Goal: Book appointment/travel/reservation

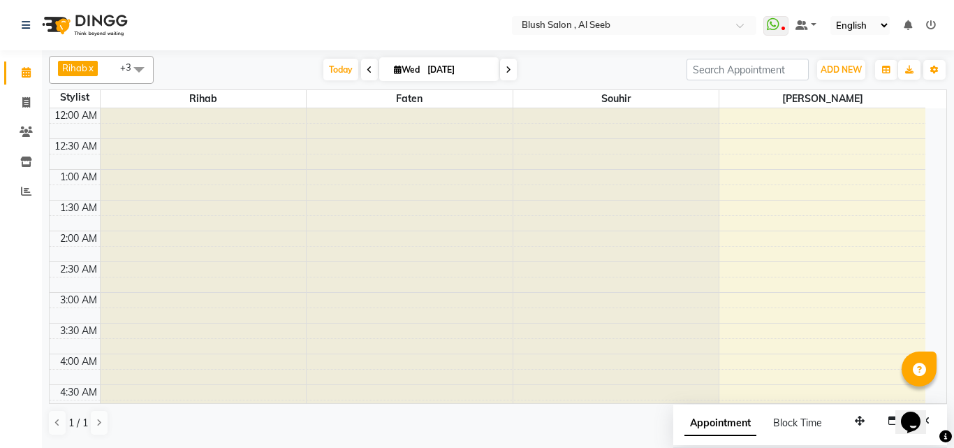
scroll to position [411, 0]
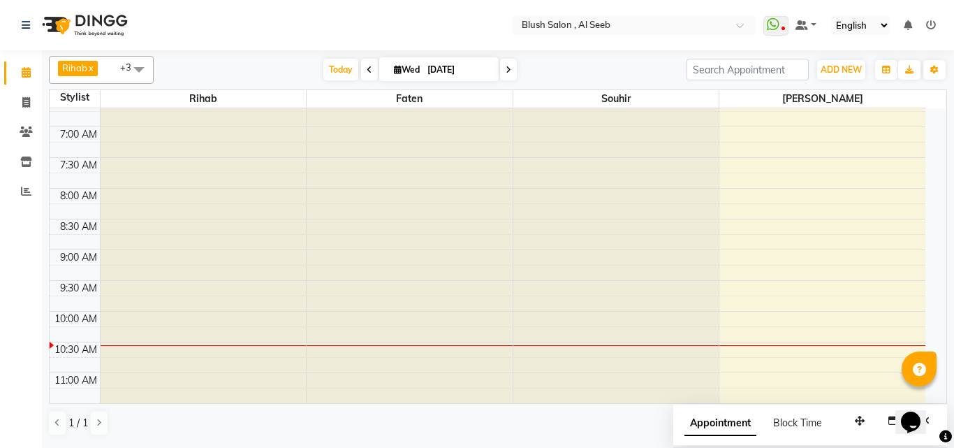
click at [434, 71] on input "[DATE]" at bounding box center [458, 69] width 70 height 21
select select "9"
select select "2025"
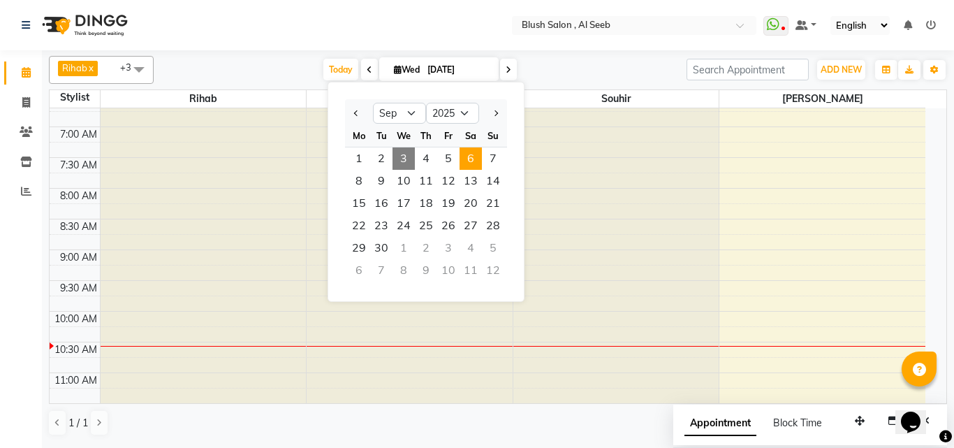
click at [476, 170] on span "6" at bounding box center [471, 158] width 22 height 22
type input "[DATE]"
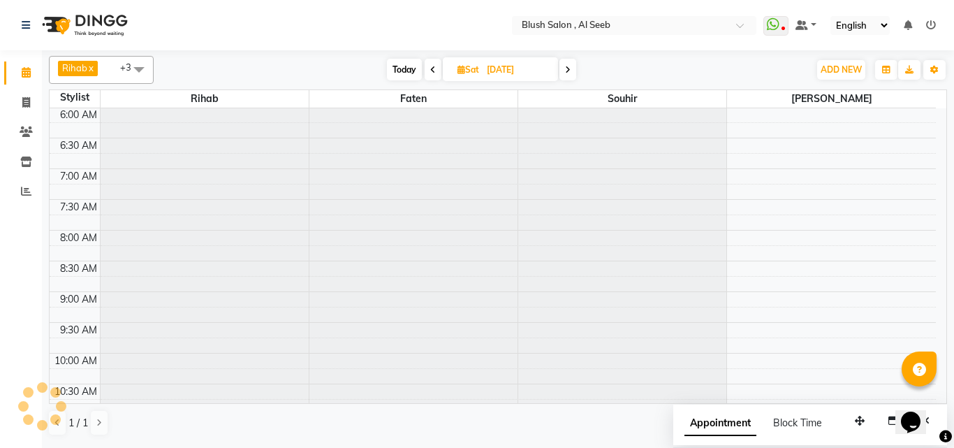
scroll to position [615, 0]
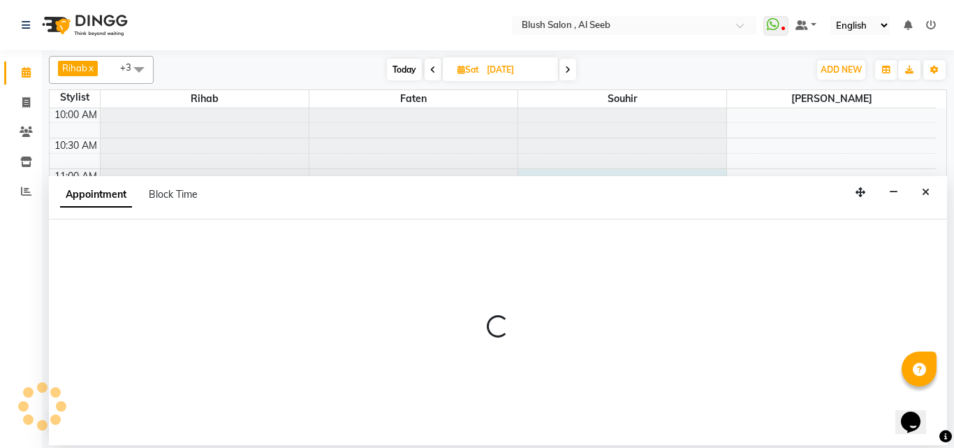
select select "40671"
select select "tentative"
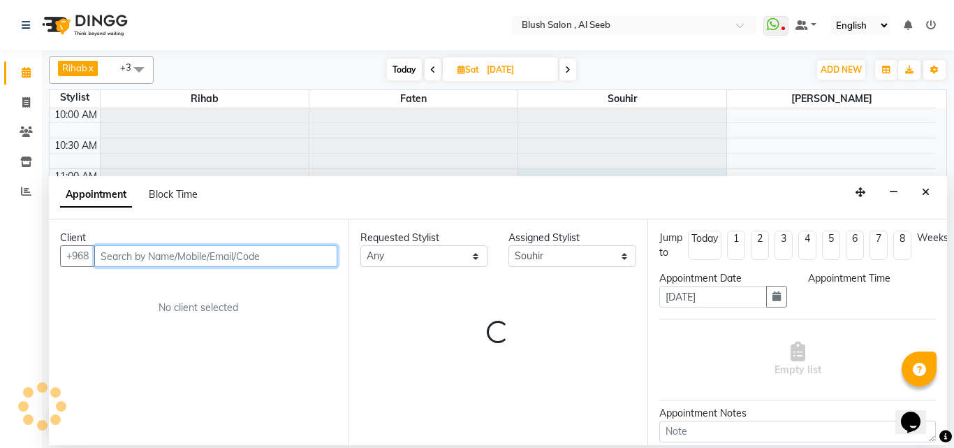
select select "660"
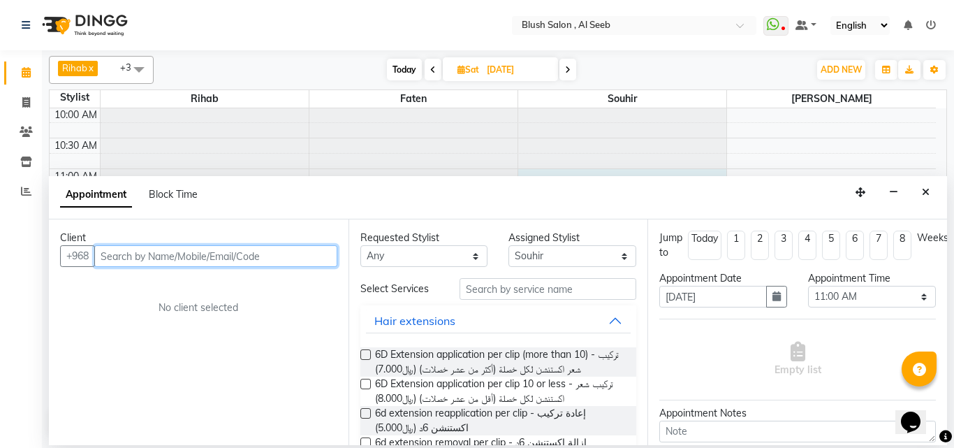
click at [258, 263] on input "text" at bounding box center [215, 256] width 243 height 22
type input "79303570"
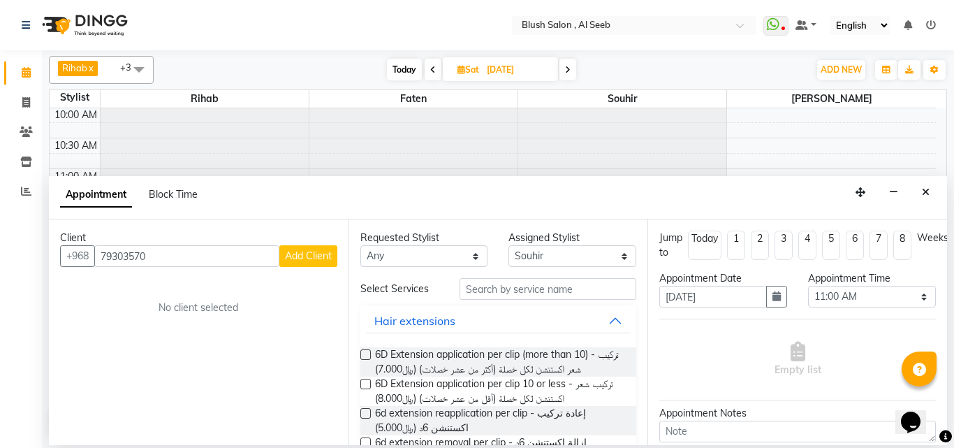
click at [310, 261] on span "Add Client" at bounding box center [308, 255] width 47 height 13
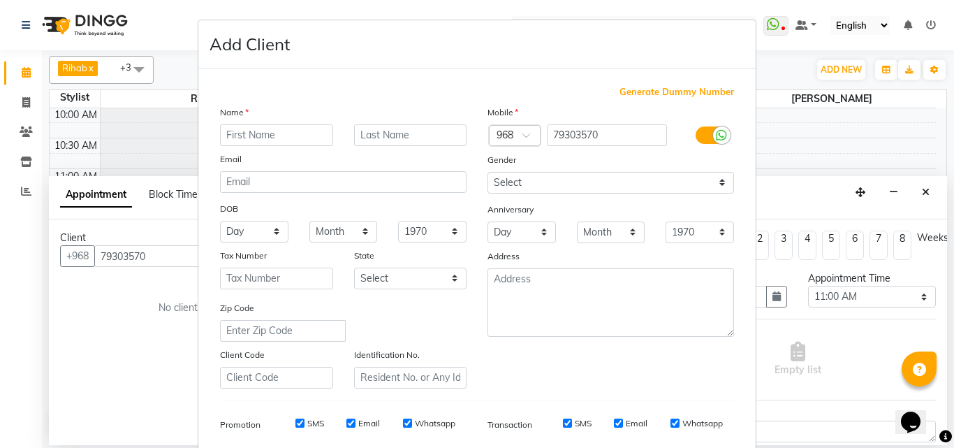
click at [284, 138] on input "text" at bounding box center [276, 135] width 113 height 22
type input "latifa"
click at [372, 144] on input "text" at bounding box center [410, 135] width 113 height 22
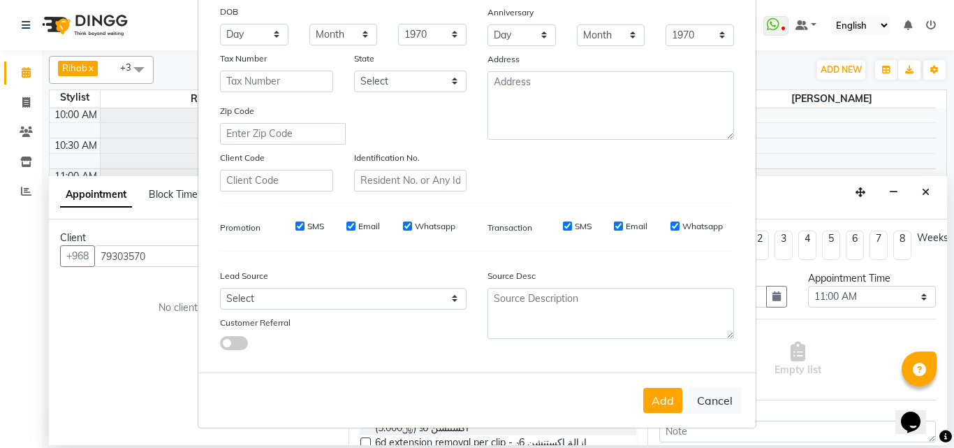
scroll to position [210, 0]
type input "khaleh"
click at [657, 413] on button "Add" at bounding box center [662, 400] width 39 height 25
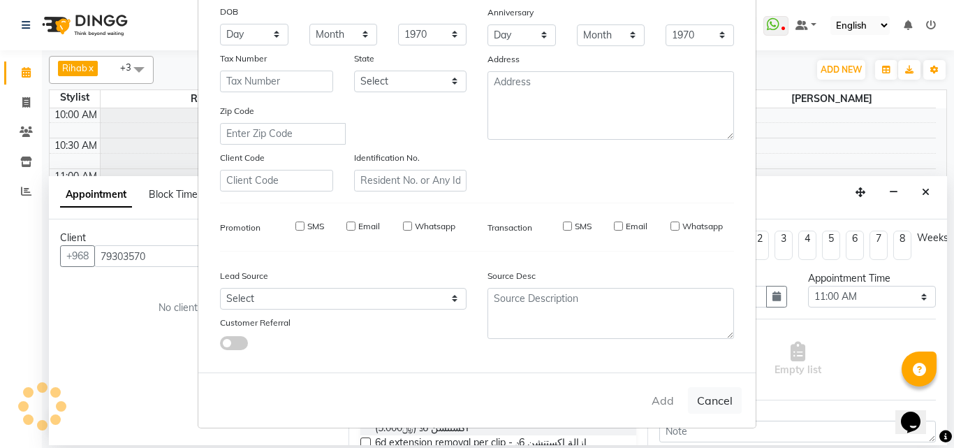
type input "79****70"
select select
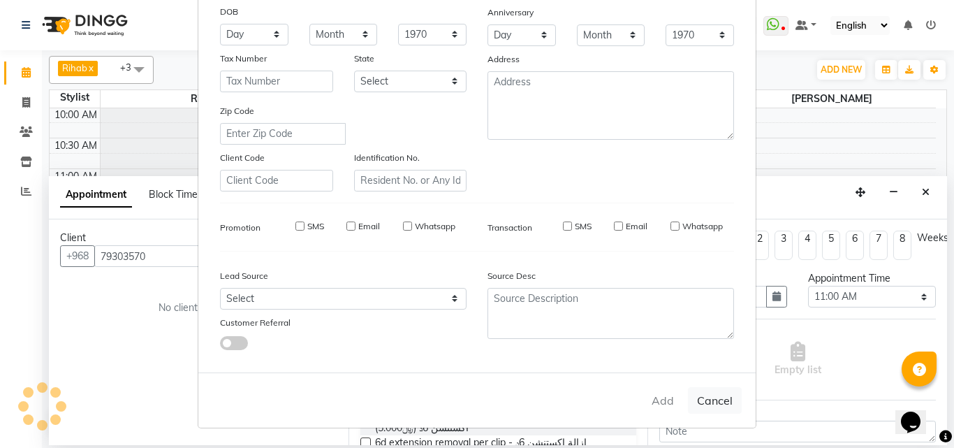
select select
checkbox input "false"
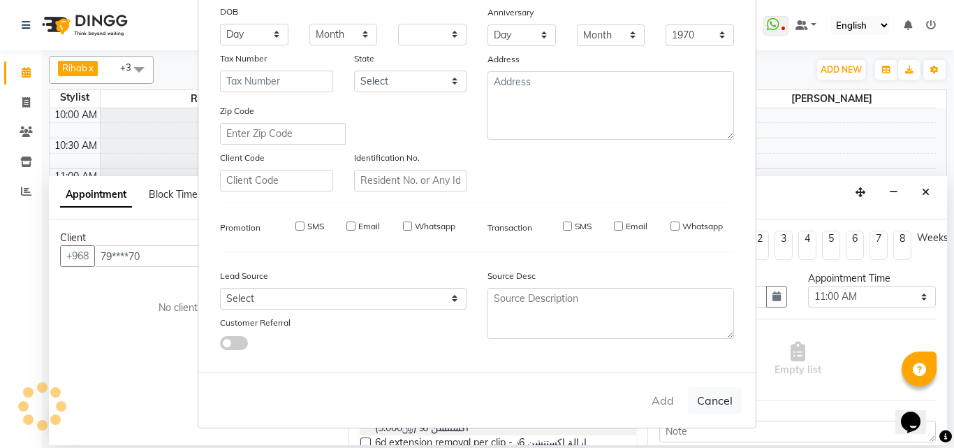
checkbox input "false"
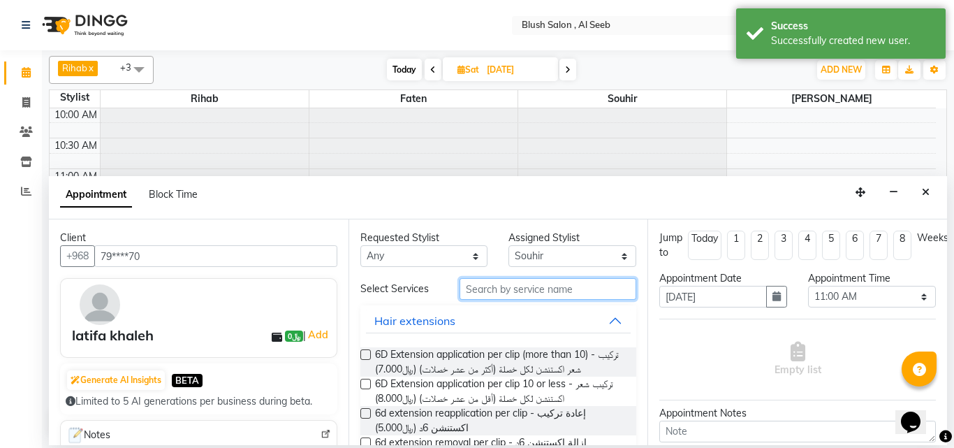
click at [477, 298] on input "text" at bounding box center [548, 289] width 177 height 22
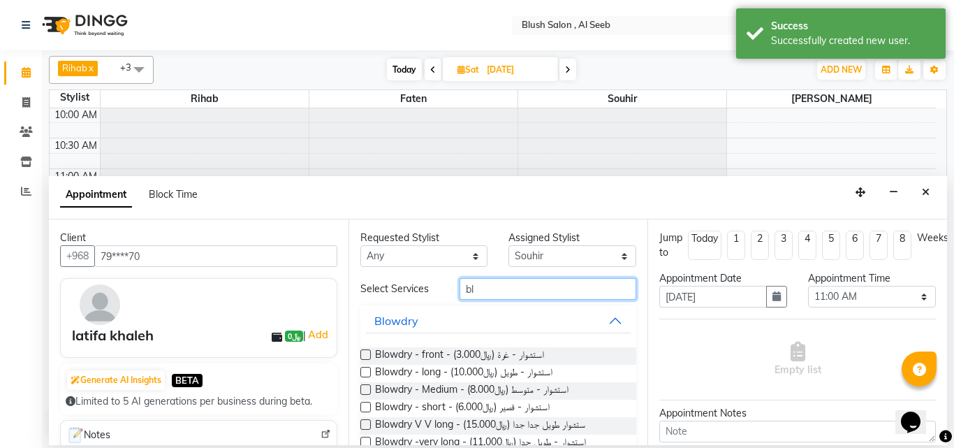
type input "bl"
click at [365, 377] on label at bounding box center [365, 372] width 10 height 10
click at [365, 378] on input "checkbox" at bounding box center [364, 373] width 9 height 9
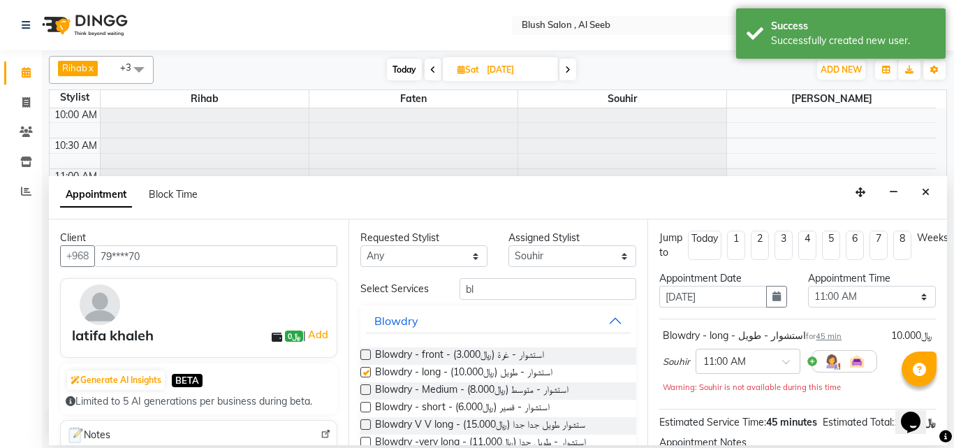
checkbox input "false"
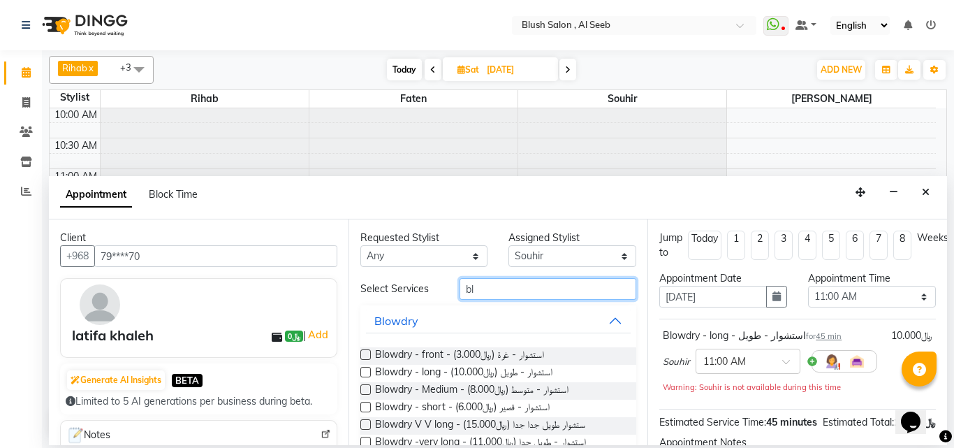
click at [478, 299] on input "bl" at bounding box center [548, 289] width 177 height 22
type input "b"
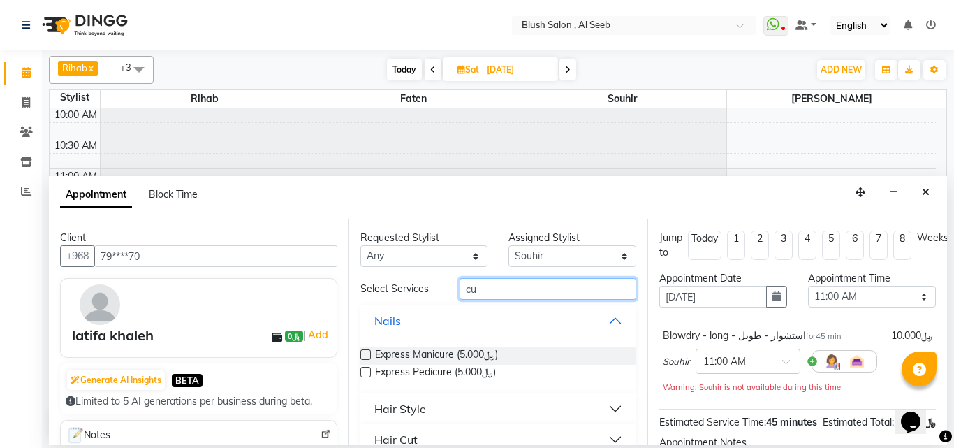
type input "cu"
click at [604, 421] on button "Hair Style" at bounding box center [498, 408] width 265 height 25
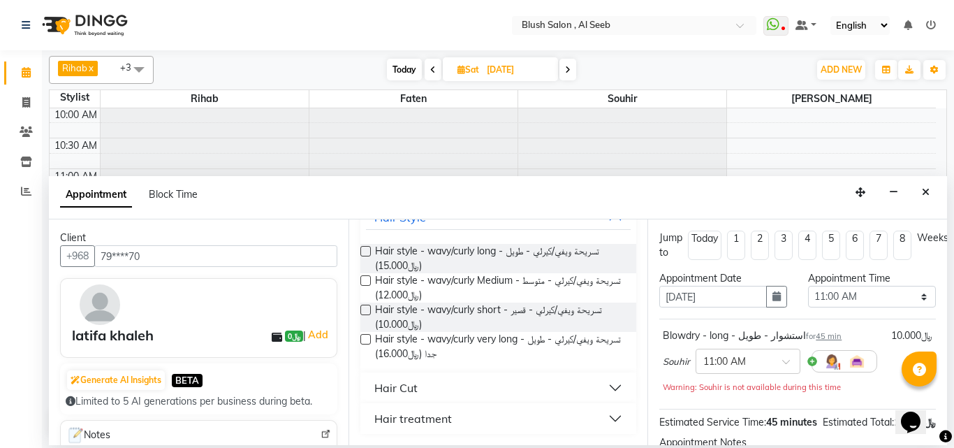
click at [603, 386] on button "Hair Cut" at bounding box center [498, 387] width 265 height 25
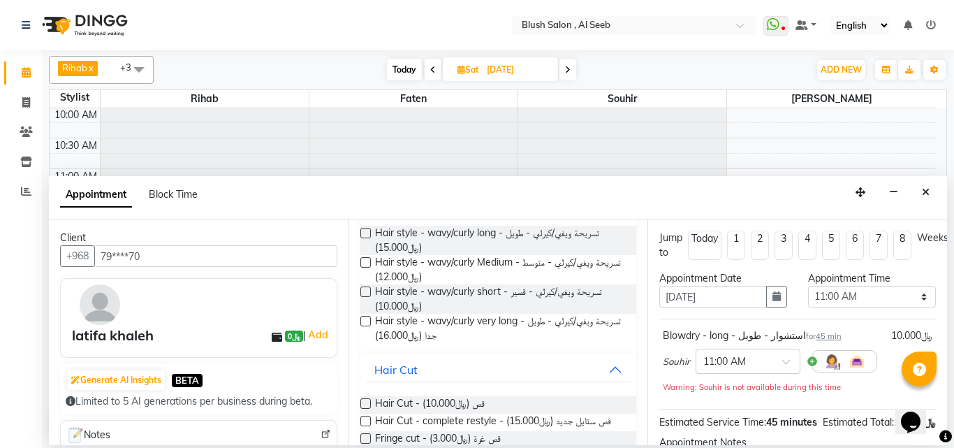
click at [365, 409] on label at bounding box center [365, 403] width 10 height 10
click at [365, 409] on input "checkbox" at bounding box center [364, 404] width 9 height 9
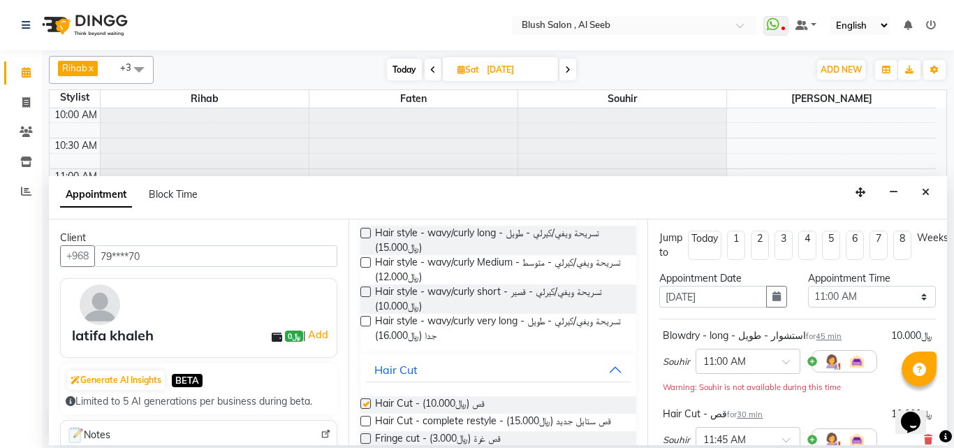
checkbox input "false"
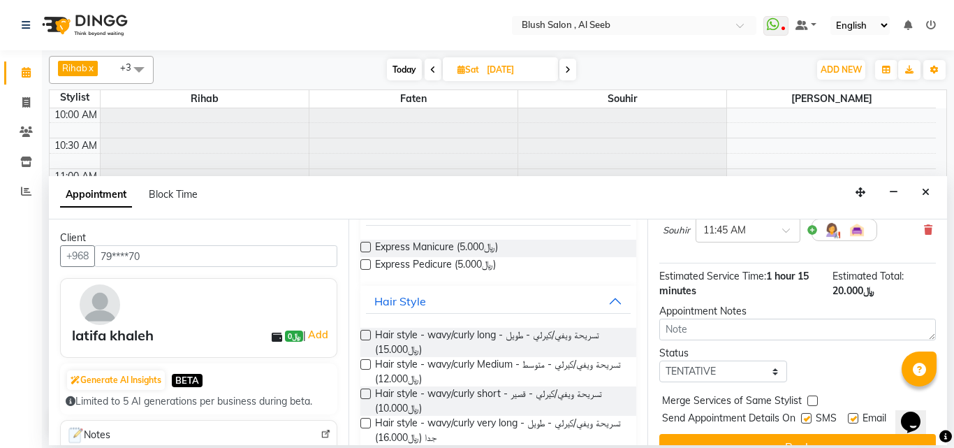
scroll to position [0, 0]
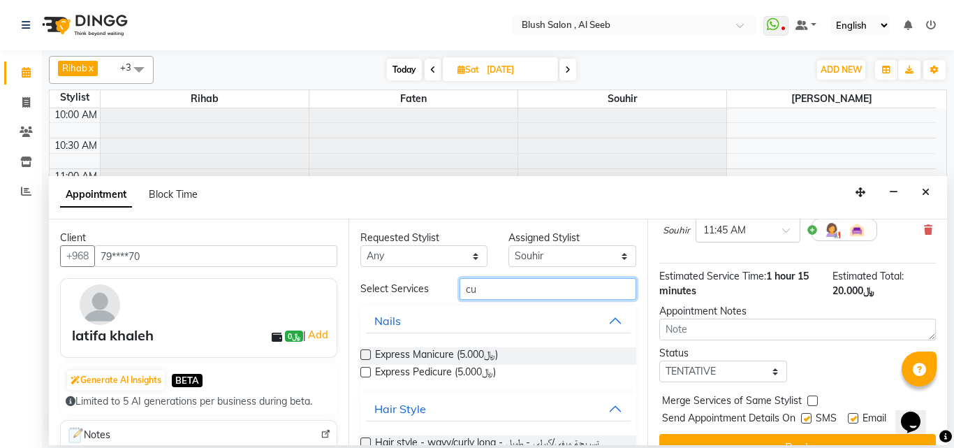
click at [498, 299] on input "cu" at bounding box center [548, 289] width 177 height 22
type input "c"
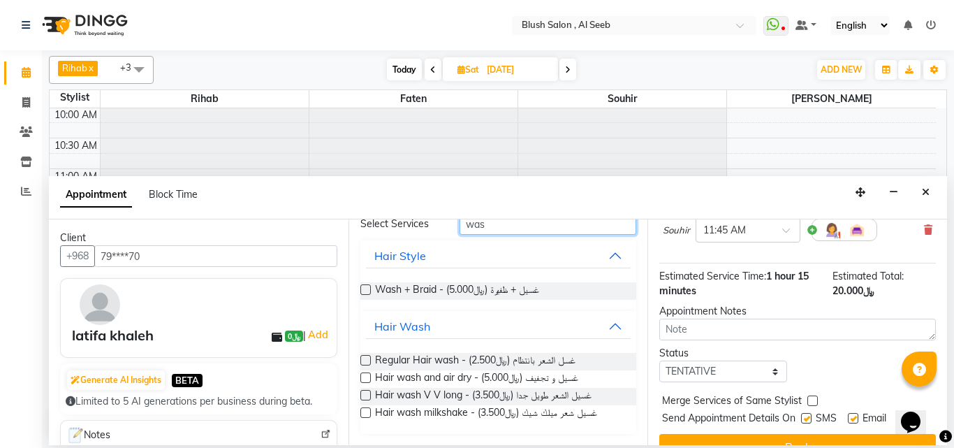
scroll to position [80, 0]
type input "was"
click at [365, 410] on label at bounding box center [365, 412] width 10 height 10
click at [365, 410] on input "checkbox" at bounding box center [364, 413] width 9 height 9
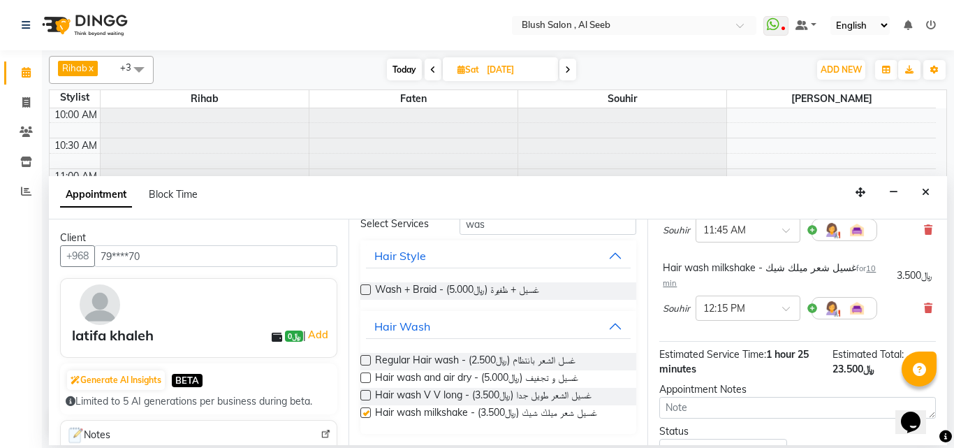
checkbox input "false"
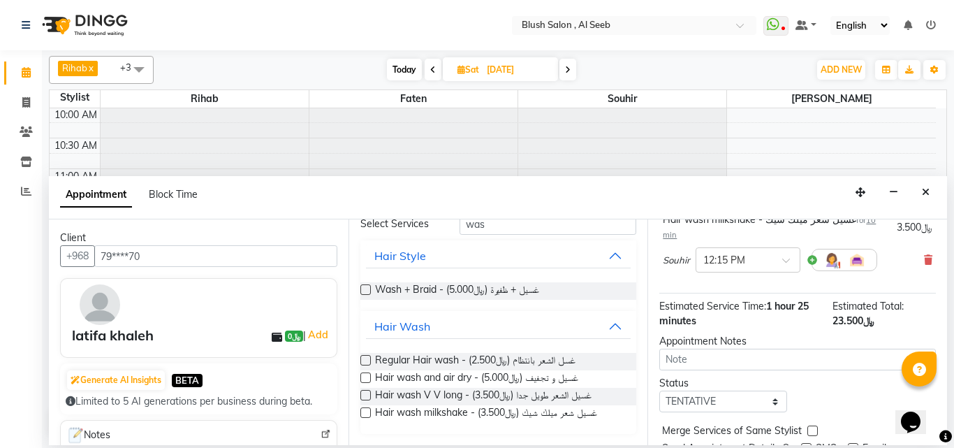
scroll to position [326, 0]
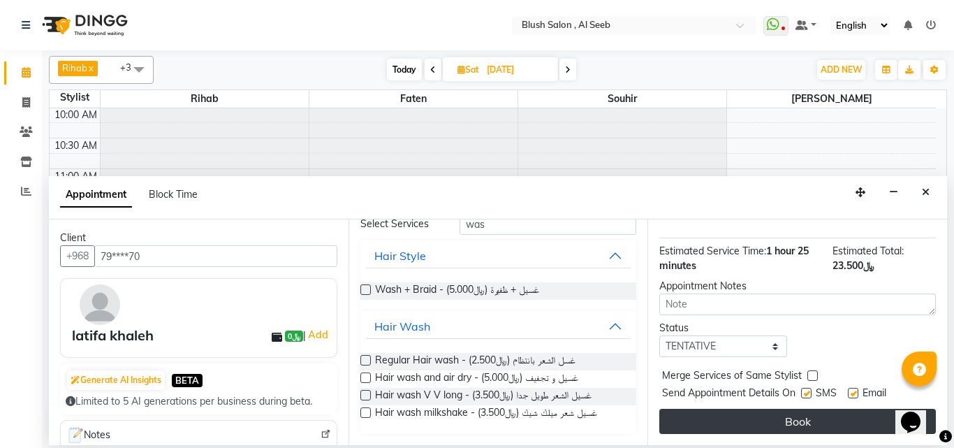
click at [799, 414] on button "Book" at bounding box center [797, 421] width 277 height 25
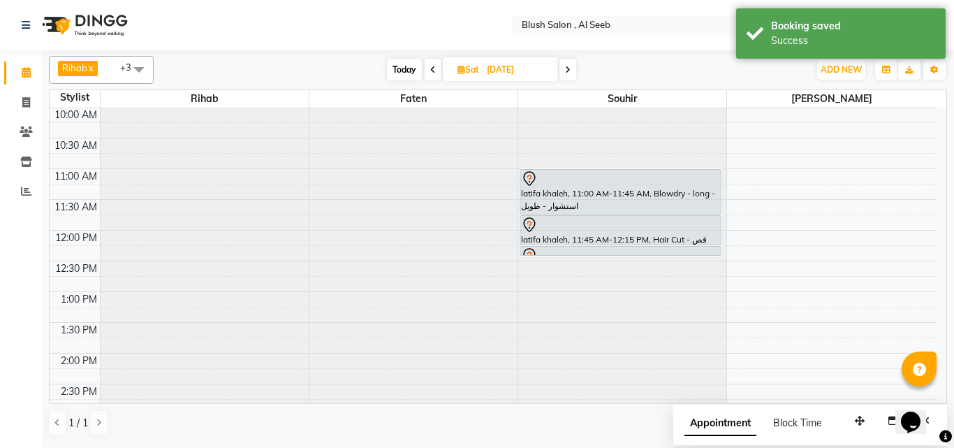
click at [403, 68] on span "Today" at bounding box center [404, 70] width 35 height 22
type input "[DATE]"
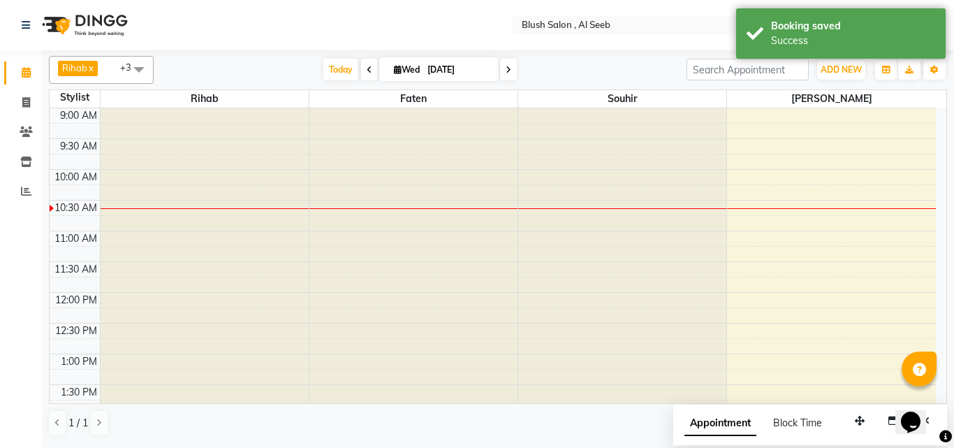
scroll to position [336, 0]
